Goal: Information Seeking & Learning: Learn about a topic

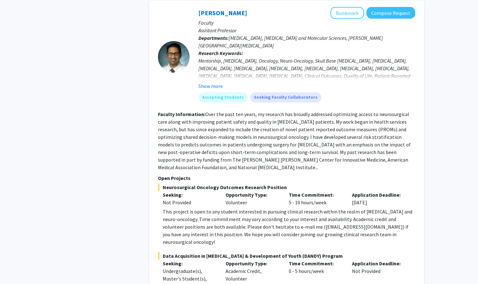
scroll to position [429, 0]
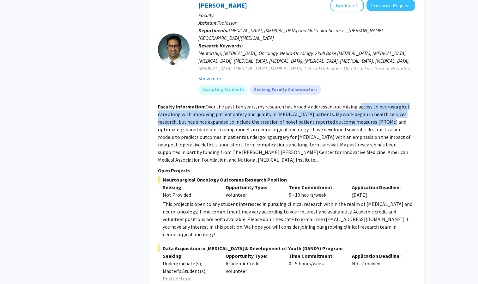
drag, startPoint x: 357, startPoint y: 99, endPoint x: 363, endPoint y: 112, distance: 14.6
click at [363, 112] on fg-read-more "Over the past ten years, my research has broadly addressed optimizing access to…" at bounding box center [284, 132] width 253 height 59
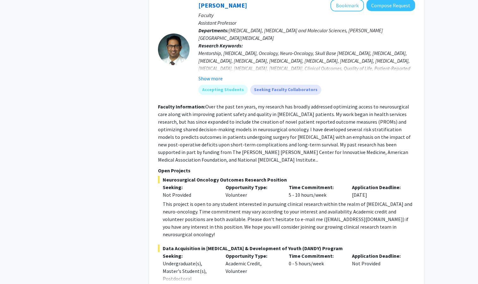
drag, startPoint x: 363, startPoint y: 112, endPoint x: 451, endPoint y: 122, distance: 87.8
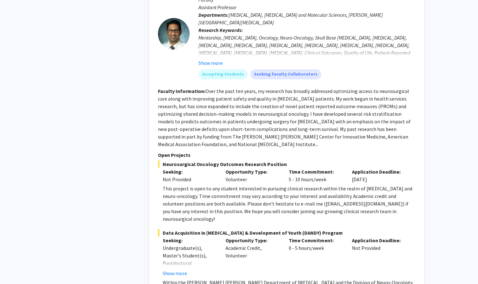
scroll to position [448, 0]
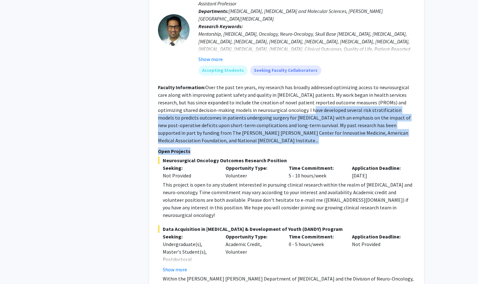
drag, startPoint x: 278, startPoint y: 103, endPoint x: 372, endPoint y: 132, distance: 98.0
click at [372, 132] on fg-search-faculty "[PERSON_NAME] Bookmark Compose Request Faculty Assistant Professor Departments:…" at bounding box center [286, 151] width 257 height 343
drag, startPoint x: 372, startPoint y: 132, endPoint x: 460, endPoint y: 134, distance: 87.9
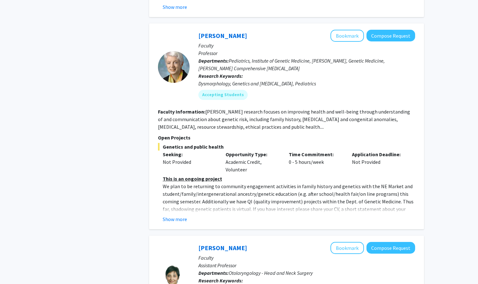
scroll to position [764, 0]
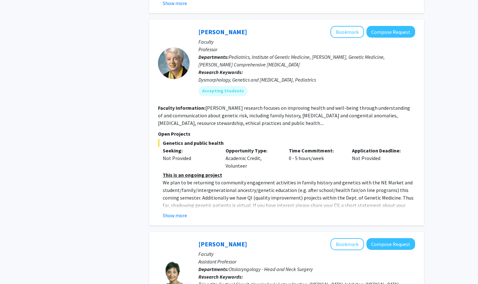
click at [188, 211] on div "Show more" at bounding box center [289, 215] width 252 height 8
click at [174, 211] on button "Show more" at bounding box center [175, 215] width 24 height 8
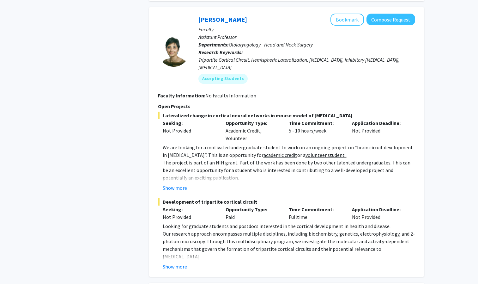
scroll to position [1007, 0]
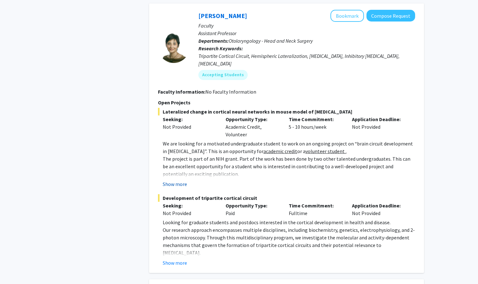
click at [182, 180] on button "Show more" at bounding box center [175, 184] width 24 height 8
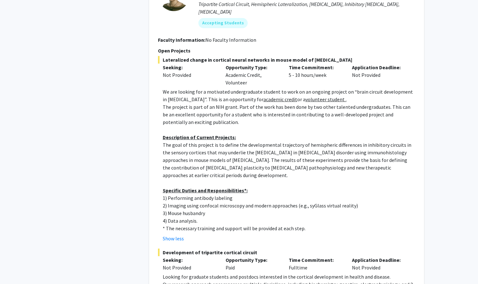
scroll to position [1075, 0]
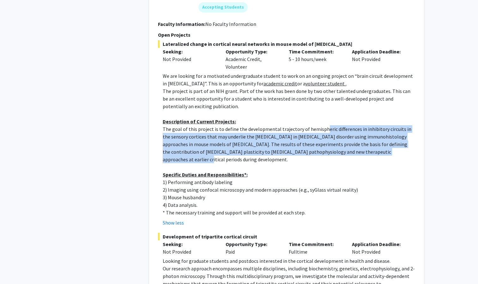
drag, startPoint x: 323, startPoint y: 88, endPoint x: 390, endPoint y: 112, distance: 71.5
click at [390, 125] on p "The goal of this project is to define the developmental trajectory of hemispher…" at bounding box center [289, 144] width 252 height 38
drag, startPoint x: 390, startPoint y: 112, endPoint x: 387, endPoint y: 117, distance: 5.6
click at [387, 125] on p "The goal of this project is to define the developmental trajectory of hemispher…" at bounding box center [289, 144] width 252 height 38
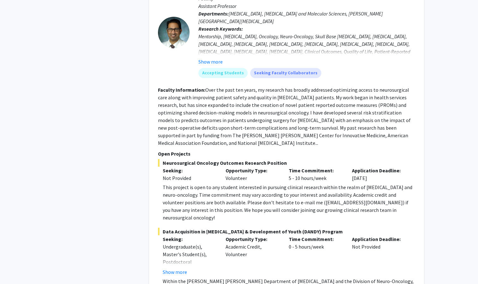
scroll to position [458, 0]
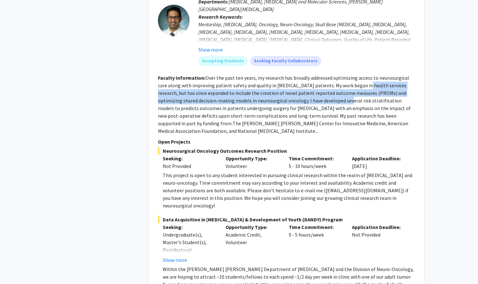
drag, startPoint x: 352, startPoint y: 76, endPoint x: 318, endPoint y: 89, distance: 36.9
click at [318, 89] on fg-read-more "Over the past ten years, my research has broadly addressed optimizing access to…" at bounding box center [284, 104] width 253 height 59
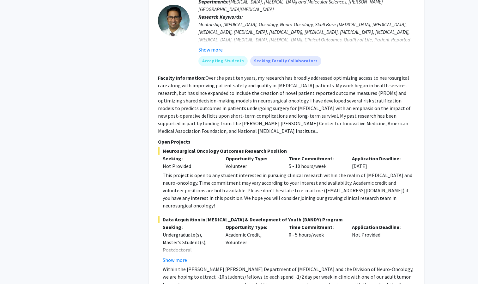
drag, startPoint x: 318, startPoint y: 89, endPoint x: 325, endPoint y: 99, distance: 11.6
click at [325, 99] on fg-read-more "Over the past ten years, my research has broadly addressed optimizing access to…" at bounding box center [284, 104] width 253 height 59
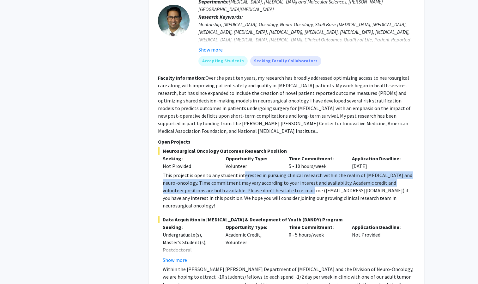
drag, startPoint x: 242, startPoint y: 162, endPoint x: 293, endPoint y: 178, distance: 53.2
click at [293, 178] on div "This project is open to any student interested in pursuing clinical research wi…" at bounding box center [289, 190] width 252 height 38
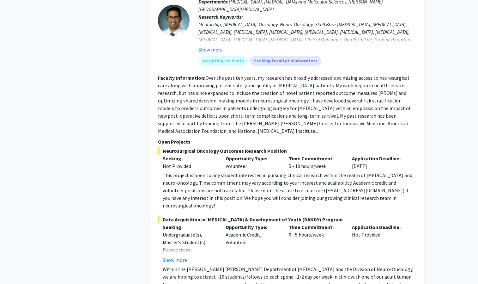
drag, startPoint x: 293, startPoint y: 178, endPoint x: 329, endPoint y: 182, distance: 36.9
click at [329, 182] on div "This project is open to any student interested in pursuing clinical research wi…" at bounding box center [289, 190] width 252 height 38
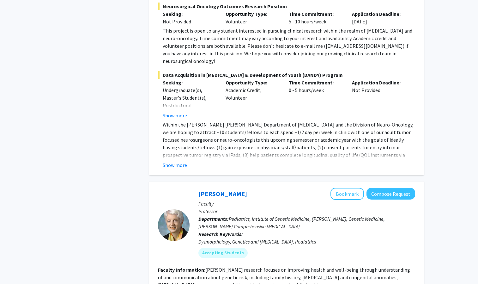
scroll to position [594, 0]
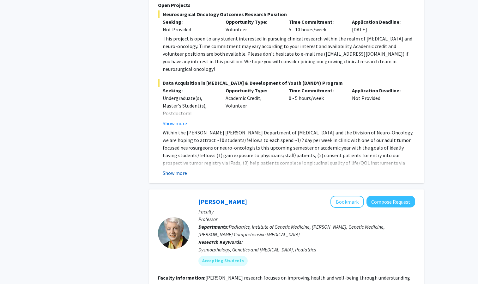
click at [184, 169] on button "Show more" at bounding box center [175, 173] width 24 height 8
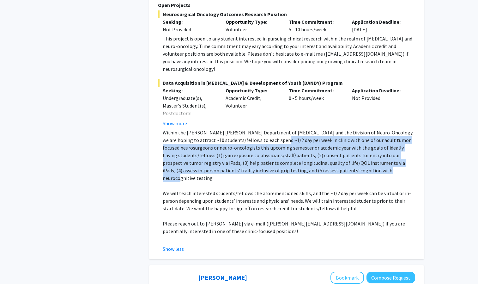
drag, startPoint x: 260, startPoint y: 119, endPoint x: 321, endPoint y: 149, distance: 67.3
click at [321, 149] on p "Within the [PERSON_NAME] [PERSON_NAME] Department of [MEDICAL_DATA] and the Div…" at bounding box center [289, 155] width 252 height 53
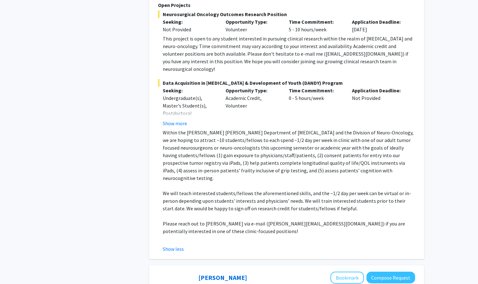
drag, startPoint x: 321, startPoint y: 149, endPoint x: 319, endPoint y: 151, distance: 3.3
click at [319, 182] on p at bounding box center [289, 186] width 252 height 8
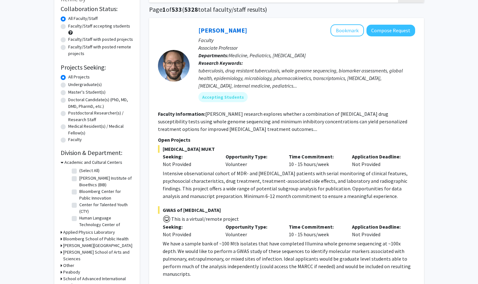
scroll to position [0, 0]
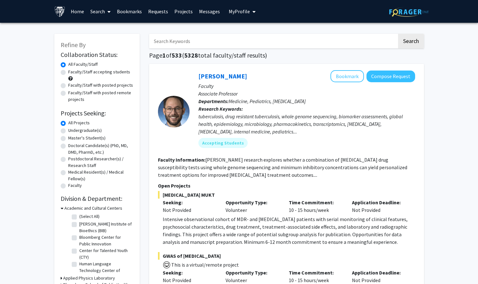
click at [77, 187] on label "Faculty" at bounding box center [75, 185] width 14 height 7
click at [72, 186] on input "Faculty" at bounding box center [70, 184] width 4 height 4
radio input "true"
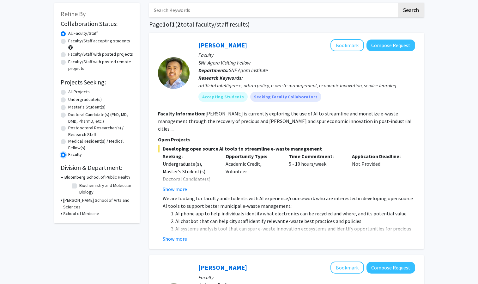
scroll to position [32, 0]
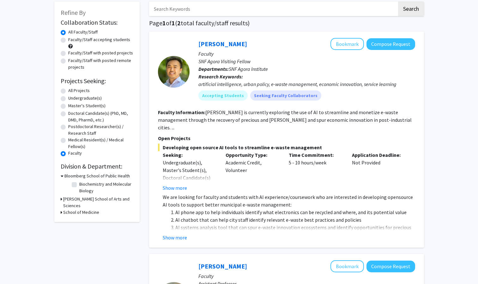
click at [88, 209] on h3 "School of Medicine" at bounding box center [81, 212] width 36 height 7
click at [79, 217] on label "[PERSON_NAME][GEOGRAPHIC_DATA][MEDICAL_DATA]" at bounding box center [105, 227] width 52 height 20
click at [79, 217] on input "[PERSON_NAME][GEOGRAPHIC_DATA][MEDICAL_DATA]" at bounding box center [81, 219] width 4 height 4
checkbox input "true"
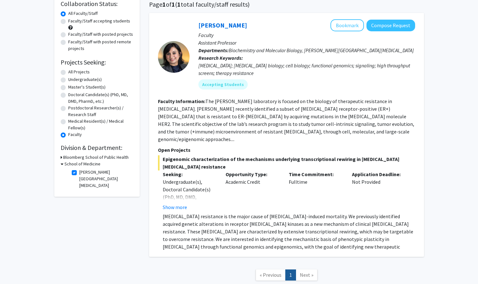
scroll to position [52, 0]
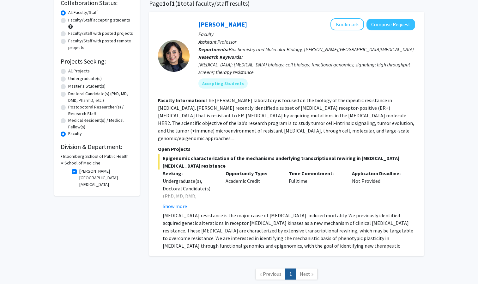
click at [79, 174] on label "[PERSON_NAME][GEOGRAPHIC_DATA][MEDICAL_DATA]" at bounding box center [105, 178] width 52 height 20
click at [79, 172] on input "[PERSON_NAME][GEOGRAPHIC_DATA][MEDICAL_DATA]" at bounding box center [81, 170] width 4 height 4
checkbox input "false"
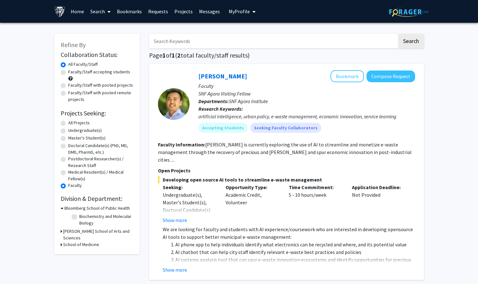
click at [66, 162] on div "Postdoctoral Researcher(s) / Research Staff" at bounding box center [97, 161] width 73 height 13
click at [68, 160] on label "Postdoctoral Researcher(s) / Research Staff" at bounding box center [100, 161] width 65 height 13
click at [68, 160] on input "Postdoctoral Researcher(s) / Research Staff" at bounding box center [70, 157] width 4 height 4
radio input "true"
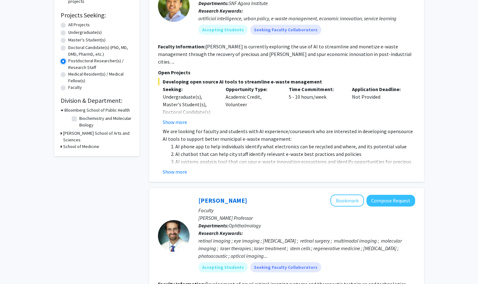
scroll to position [70, 0]
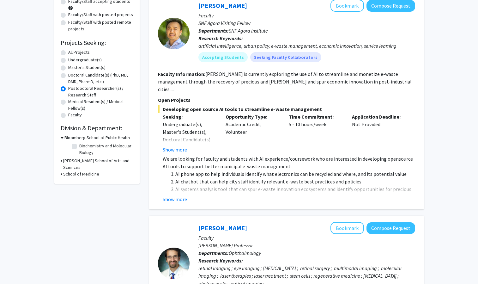
click at [102, 102] on label "Medical Resident(s) / Medical Fellow(s)" at bounding box center [100, 104] width 65 height 13
click at [72, 102] on input "Medical Resident(s) / Medical Fellow(s)" at bounding box center [70, 100] width 4 height 4
radio input "true"
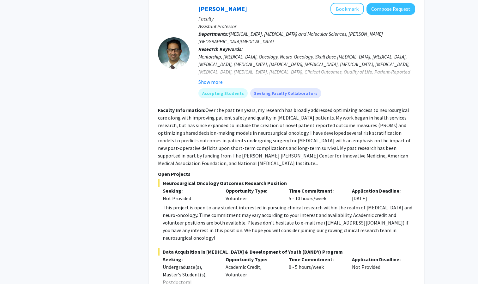
scroll to position [968, 0]
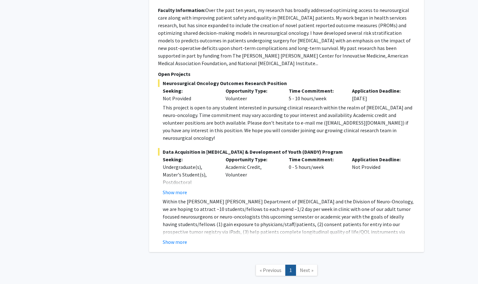
click at [305, 267] on span "Next »" at bounding box center [307, 270] width 14 height 6
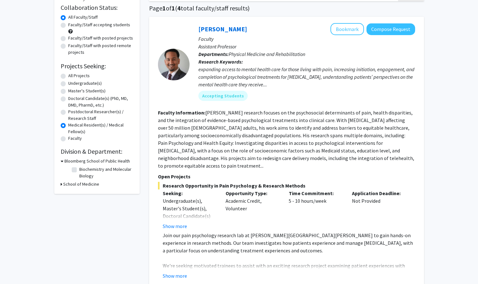
scroll to position [0, 0]
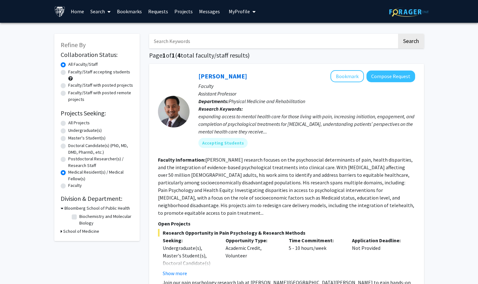
click at [86, 159] on label "Postdoctoral Researcher(s) / Research Staff" at bounding box center [100, 161] width 65 height 13
click at [72, 159] on input "Postdoctoral Researcher(s) / Research Staff" at bounding box center [70, 157] width 4 height 4
radio input "true"
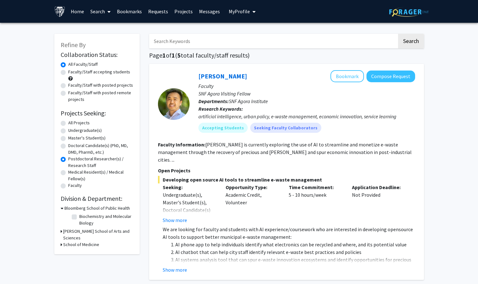
click at [90, 132] on label "Undergraduate(s)" at bounding box center [84, 130] width 33 height 7
click at [72, 131] on input "Undergraduate(s)" at bounding box center [70, 129] width 4 height 4
radio input "true"
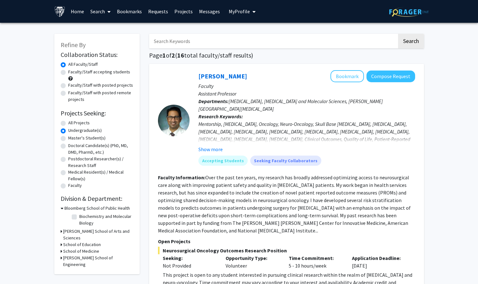
click at [92, 139] on label "Master's Student(s)" at bounding box center [86, 138] width 37 height 7
click at [72, 139] on input "Master's Student(s)" at bounding box center [70, 137] width 4 height 4
radio input "true"
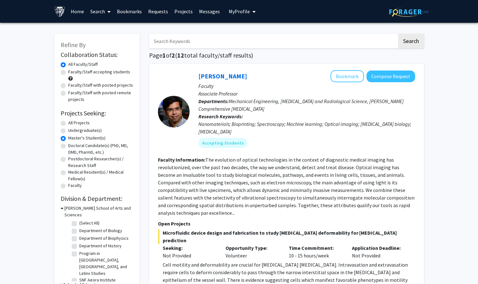
click at [91, 131] on label "Undergraduate(s)" at bounding box center [84, 130] width 33 height 7
click at [72, 131] on input "Undergraduate(s)" at bounding box center [70, 129] width 4 height 4
radio input "true"
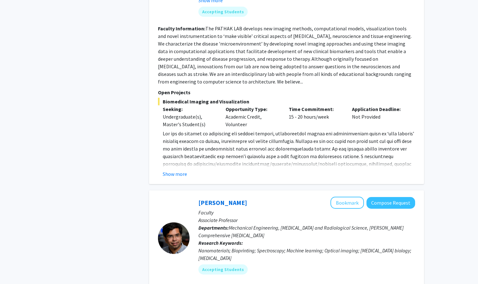
scroll to position [2701, 0]
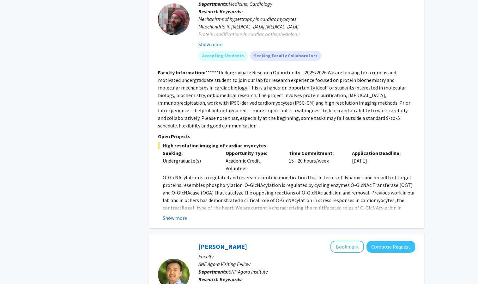
scroll to position [576, 0]
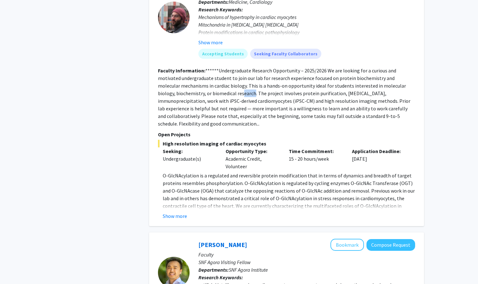
drag, startPoint x: 224, startPoint y: 88, endPoint x: 232, endPoint y: 86, distance: 8.7
click at [232, 86] on fg-read-more "******Undergraduate Research Opportunity – 2025/2026 We are looking for a curio…" at bounding box center [284, 96] width 252 height 59
drag, startPoint x: 232, startPoint y: 86, endPoint x: 268, endPoint y: 90, distance: 35.9
click at [268, 90] on section "Faculty Information: ******Undergraduate Research Opportunity – 2025/2026 We ar…" at bounding box center [286, 97] width 257 height 61
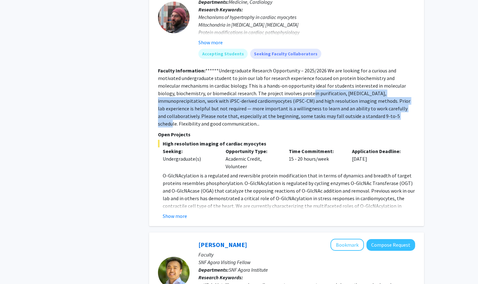
drag, startPoint x: 292, startPoint y: 88, endPoint x: 342, endPoint y: 110, distance: 54.6
click at [342, 110] on fg-read-more "******Undergraduate Research Opportunity – 2025/2026 We are looking for a curio…" at bounding box center [284, 96] width 252 height 59
drag, startPoint x: 342, startPoint y: 110, endPoint x: 326, endPoint y: 109, distance: 16.1
click at [326, 109] on fg-read-more "******Undergraduate Research Opportunity – 2025/2026 We are looking for a curio…" at bounding box center [284, 96] width 252 height 59
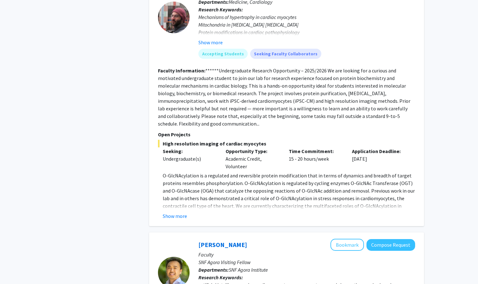
drag, startPoint x: 483, startPoint y: 140, endPoint x: 437, endPoint y: 127, distance: 47.4
click at [437, 127] on div "Refine By Collaboration Status: Collaboration Status All Faculty/Staff Collabor…" at bounding box center [239, 188] width 478 height 1484
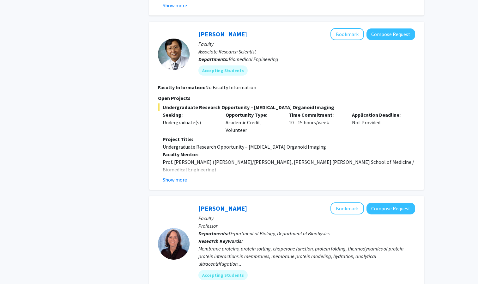
scroll to position [1016, 0]
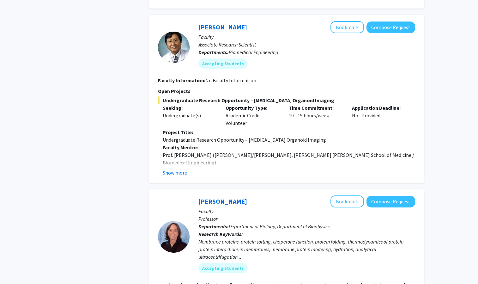
click at [182, 161] on div "[PERSON_NAME] Bookmark Compose Request Faculty Associate Research Scientist Dep…" at bounding box center [286, 99] width 275 height 168
click at [178, 169] on button "Show more" at bounding box center [175, 173] width 24 height 8
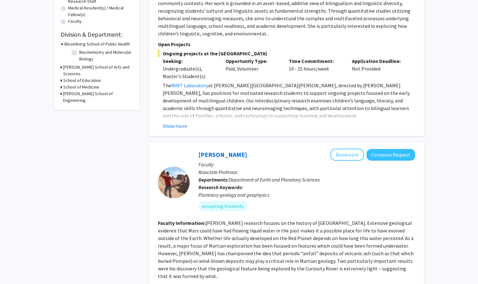
scroll to position [0, 0]
